Goal: Task Accomplishment & Management: Manage account settings

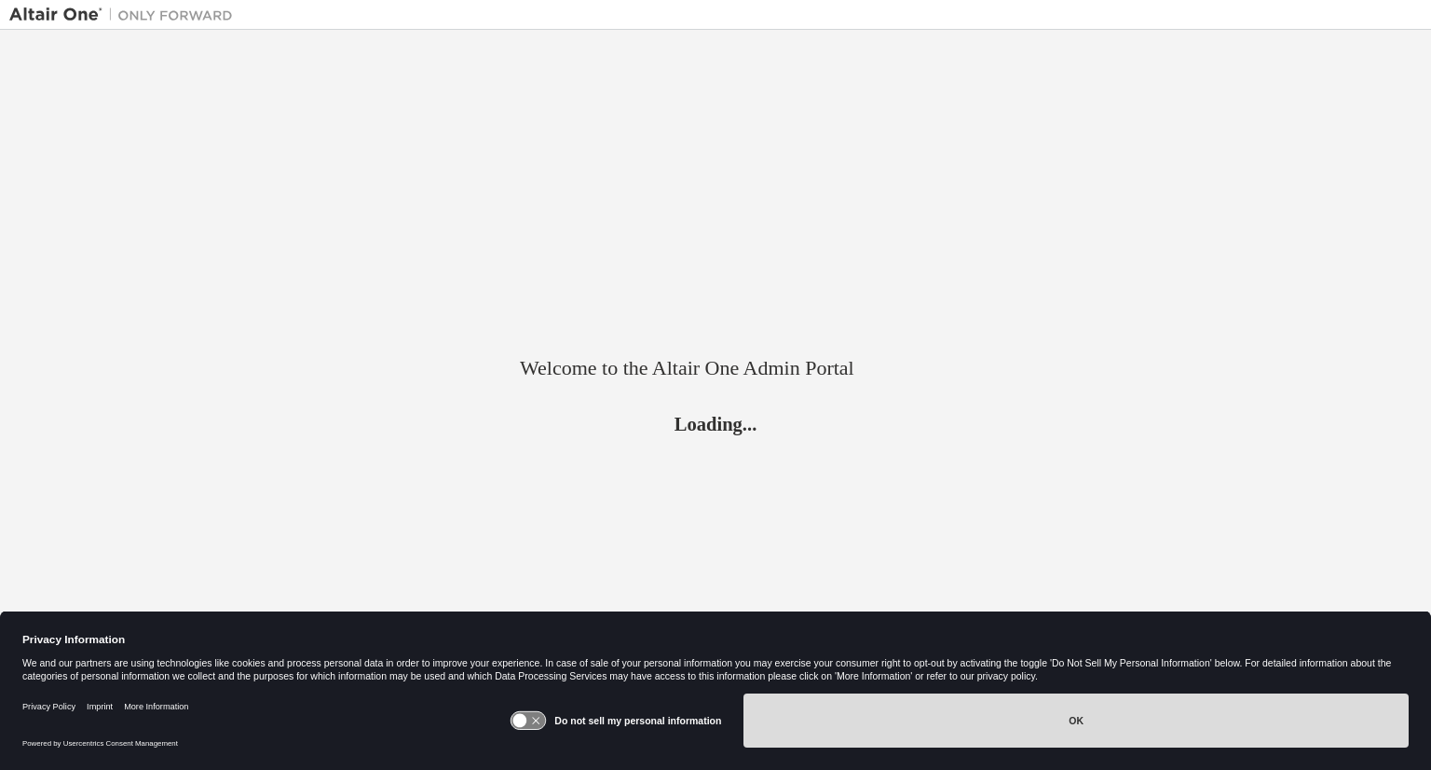
click at [958, 710] on button "OK" at bounding box center [1076, 720] width 665 height 54
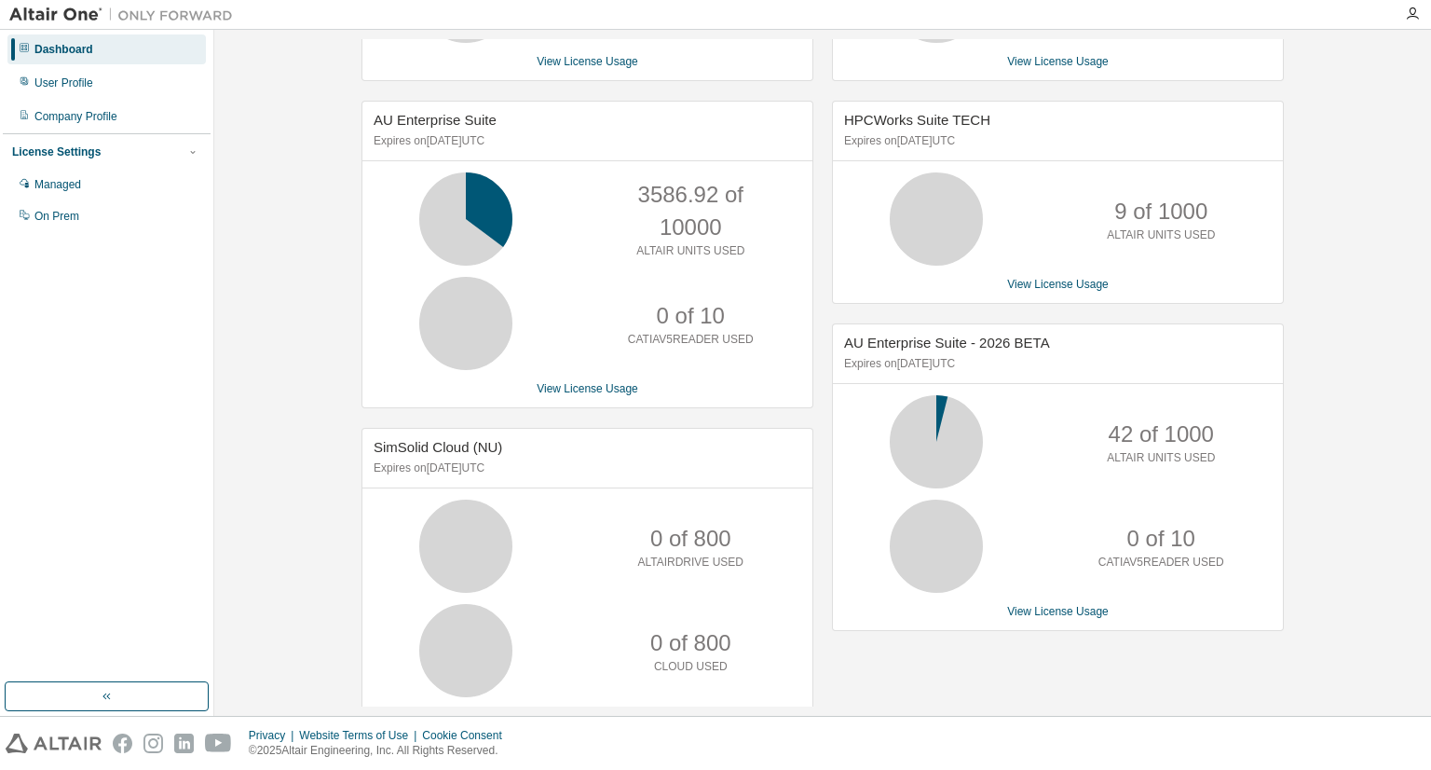
scroll to position [370, 0]
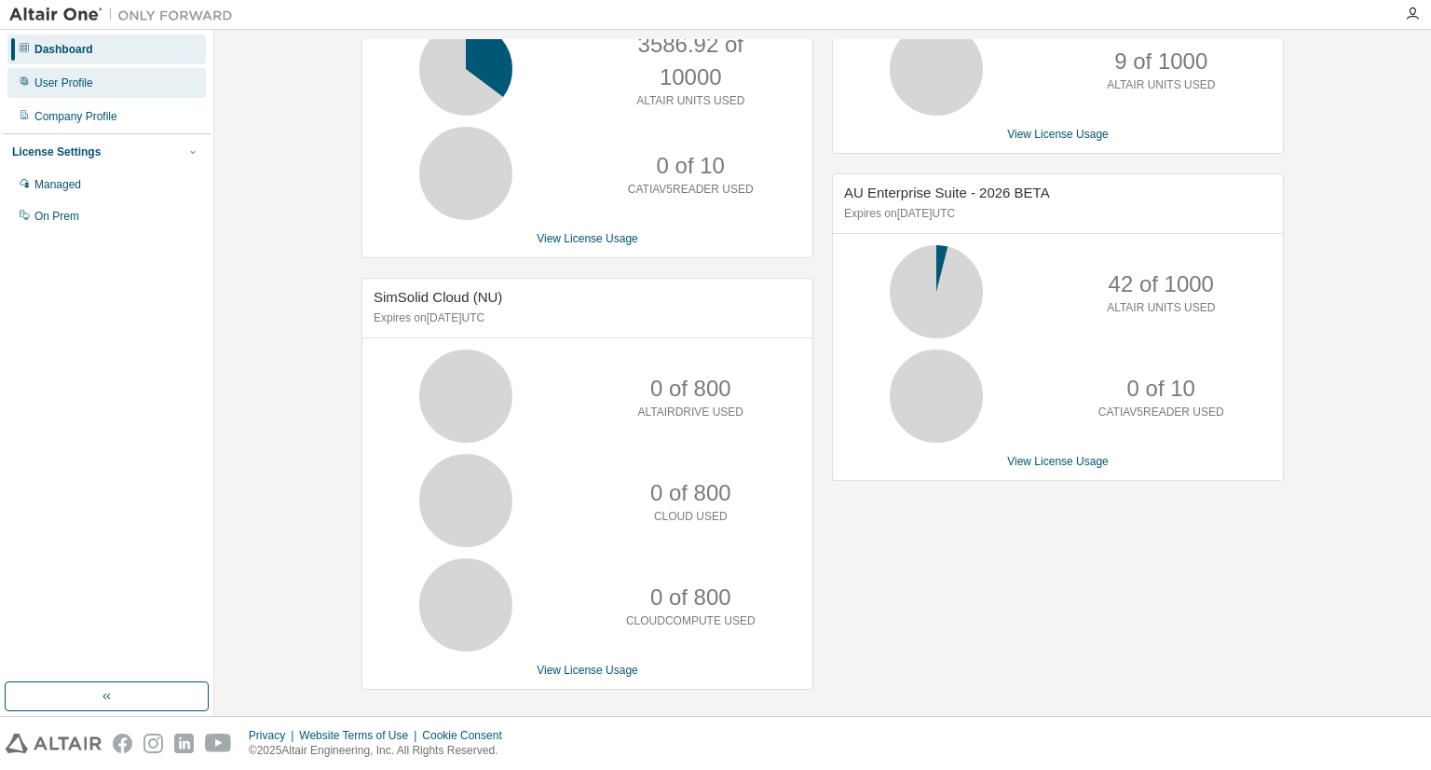
click at [89, 89] on div "User Profile" at bounding box center [63, 82] width 59 height 15
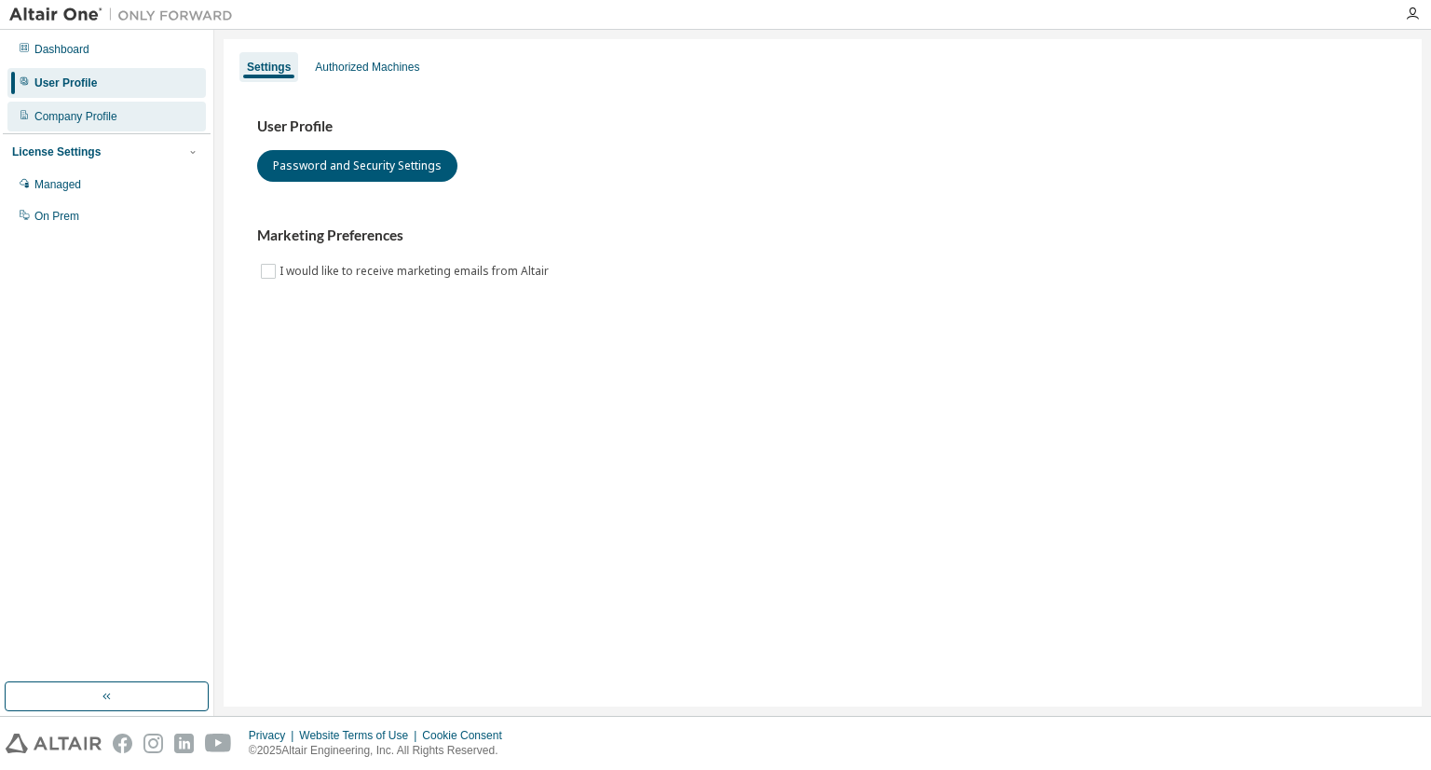
click at [93, 112] on div "Company Profile" at bounding box center [75, 116] width 83 height 15
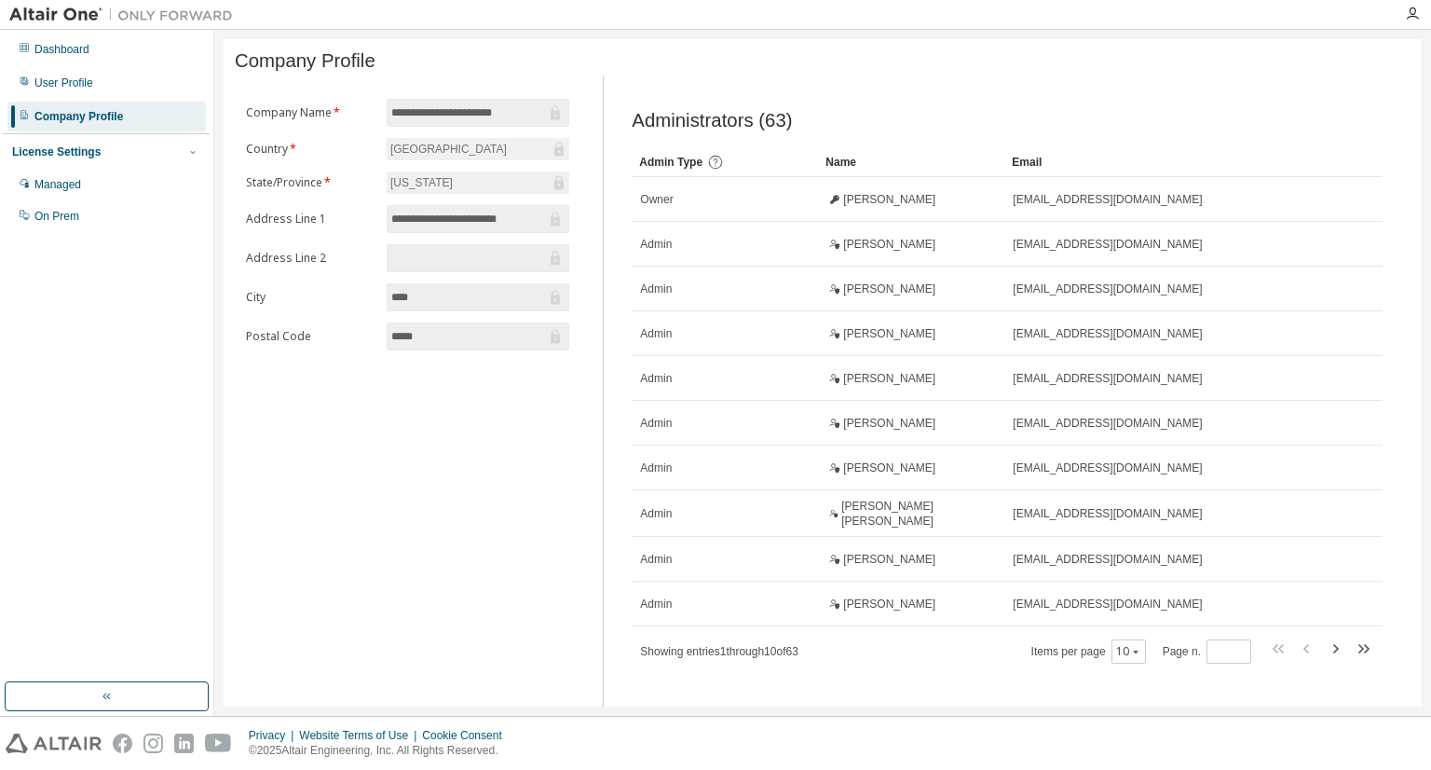
click at [111, 149] on div "License Settings" at bounding box center [106, 152] width 189 height 17
click at [69, 17] on img at bounding box center [125, 15] width 233 height 19
